Goal: Information Seeking & Learning: Learn about a topic

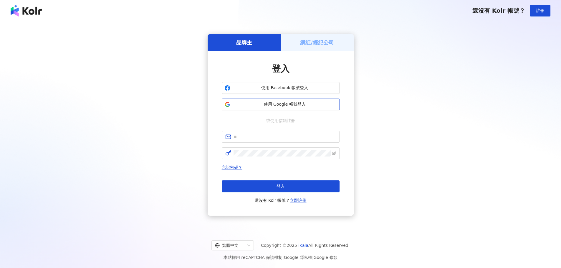
click at [284, 105] on span "使用 Google 帳號登入" at bounding box center [285, 105] width 104 height 6
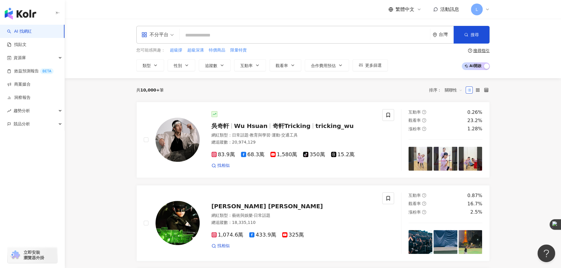
click at [223, 35] on input "search" at bounding box center [305, 35] width 246 height 11
type input "*"
type input "**"
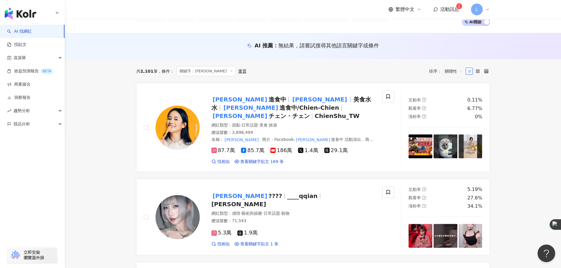
scroll to position [49, 0]
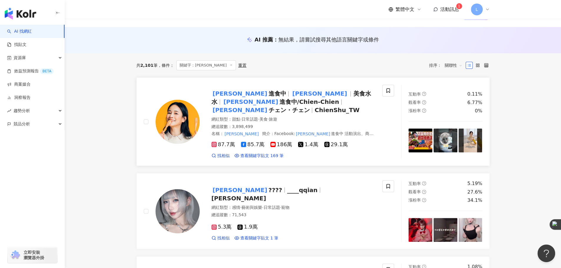
click at [315, 107] on span "ChienShu_TW" at bounding box center [337, 110] width 45 height 7
